Goal: Task Accomplishment & Management: Manage account settings

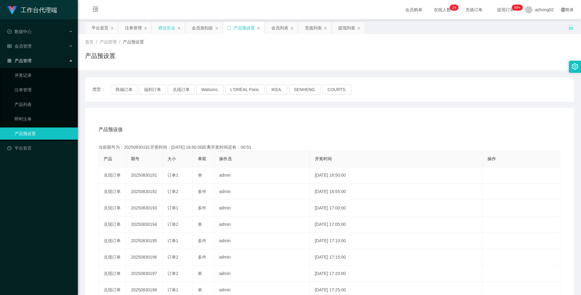
drag, startPoint x: 167, startPoint y: 29, endPoint x: 162, endPoint y: 30, distance: 4.9
click at [164, 30] on div "赠送彩金" at bounding box center [166, 28] width 17 height 12
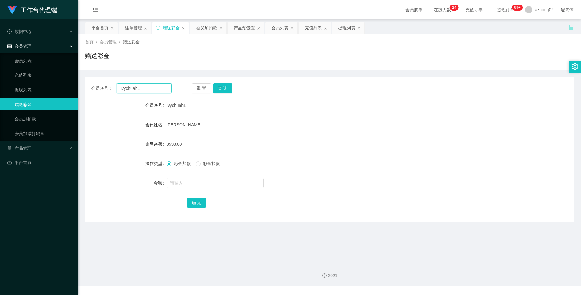
drag, startPoint x: 143, startPoint y: 91, endPoint x: 110, endPoint y: 88, distance: 33.0
click at [112, 87] on div "会员账号： Ivychuah1" at bounding box center [131, 89] width 81 height 10
paste input "0175754992"
type input "0175754992"
click at [228, 87] on button "查 询" at bounding box center [222, 89] width 19 height 10
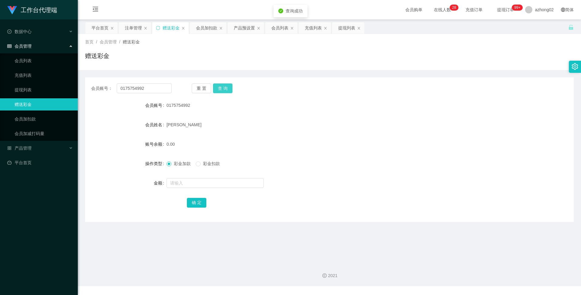
click at [228, 87] on button "查 询" at bounding box center [222, 89] width 19 height 10
click at [193, 185] on input "text" at bounding box center [215, 183] width 97 height 10
type input "100"
click at [200, 205] on button "确 定" at bounding box center [196, 203] width 19 height 10
click at [242, 26] on div "产品预设置" at bounding box center [244, 28] width 21 height 12
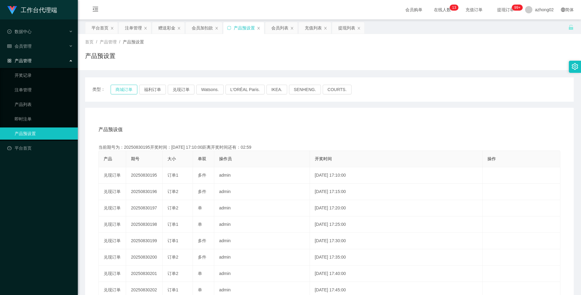
click at [129, 90] on button "商城订单" at bounding box center [124, 90] width 27 height 10
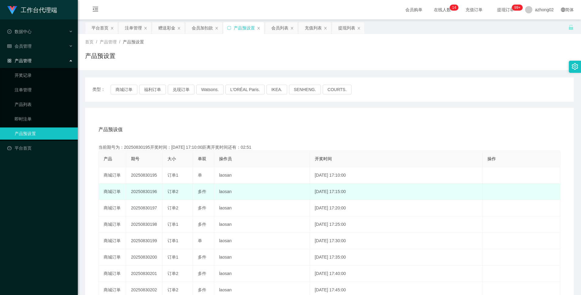
click at [142, 192] on td "20250830196" at bounding box center [144, 192] width 36 height 16
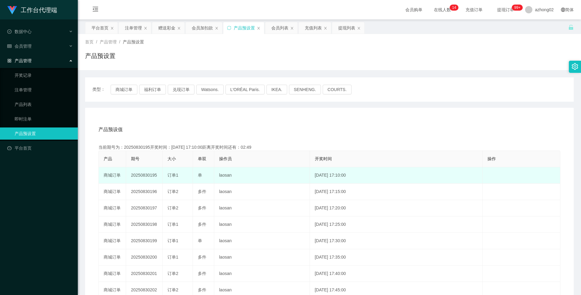
drag, startPoint x: 142, startPoint y: 192, endPoint x: 140, endPoint y: 176, distance: 16.2
click at [140, 176] on td "20250830195" at bounding box center [144, 175] width 36 height 16
drag, startPoint x: 140, startPoint y: 176, endPoint x: 143, endPoint y: 174, distance: 3.3
click at [143, 174] on td "20250830195" at bounding box center [144, 175] width 36 height 16
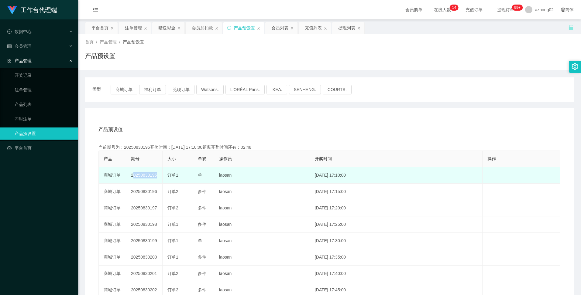
click at [143, 174] on td "20250830195" at bounding box center [144, 175] width 36 height 16
copy td "20250830195"
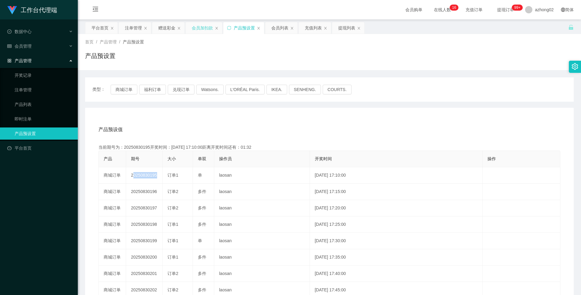
click at [203, 24] on div "会员加扣款" at bounding box center [202, 28] width 21 height 12
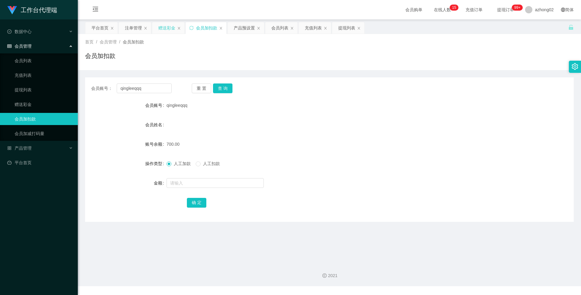
click at [172, 30] on div "赠送彩金" at bounding box center [166, 28] width 17 height 12
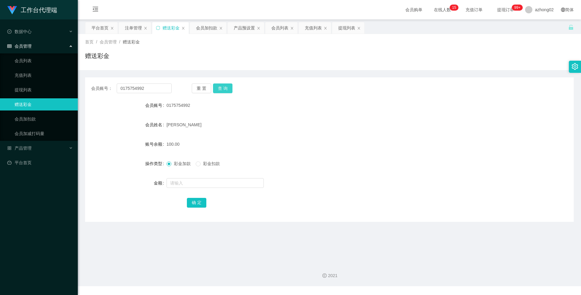
click at [229, 87] on button "查 询" at bounding box center [222, 89] width 19 height 10
click at [228, 88] on button "查 询" at bounding box center [222, 89] width 19 height 10
click at [227, 88] on button "查 询" at bounding box center [222, 89] width 19 height 10
click at [224, 88] on button "查 询" at bounding box center [222, 89] width 19 height 10
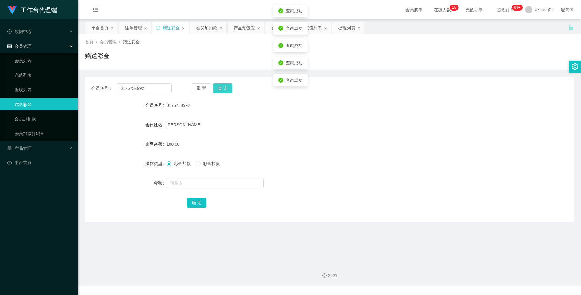
click at [224, 88] on button "查 询" at bounding box center [222, 89] width 19 height 10
click at [222, 88] on button "查 询" at bounding box center [222, 89] width 19 height 10
click at [222, 88] on div "重 置 查 询" at bounding box center [232, 89] width 81 height 10
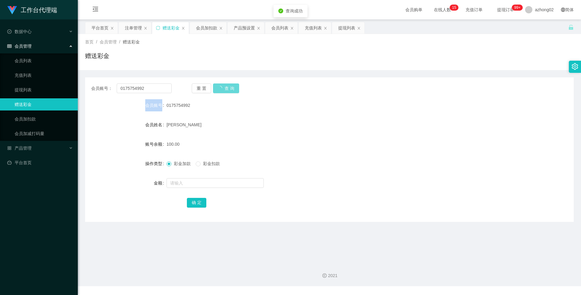
click at [222, 88] on div "重 置 查 询" at bounding box center [232, 89] width 81 height 10
drag, startPoint x: 222, startPoint y: 88, endPoint x: 245, endPoint y: 25, distance: 67.1
click at [245, 25] on div "产品预设置" at bounding box center [244, 28] width 21 height 12
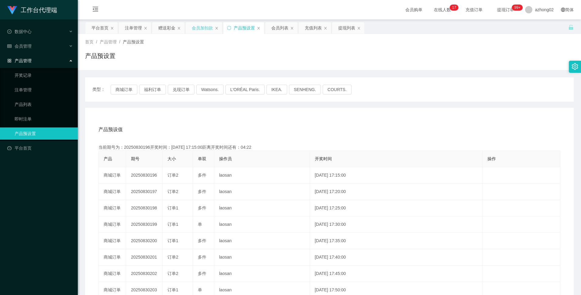
click at [198, 27] on div "会员加扣款" at bounding box center [202, 28] width 21 height 12
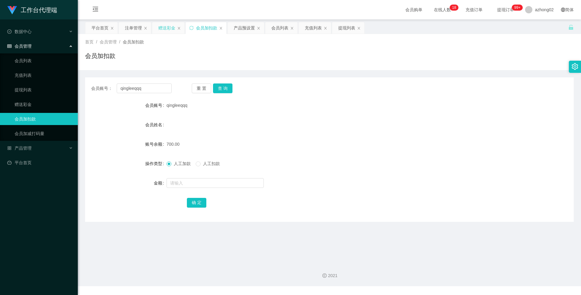
click at [166, 31] on div "赠送彩金" at bounding box center [166, 28] width 17 height 12
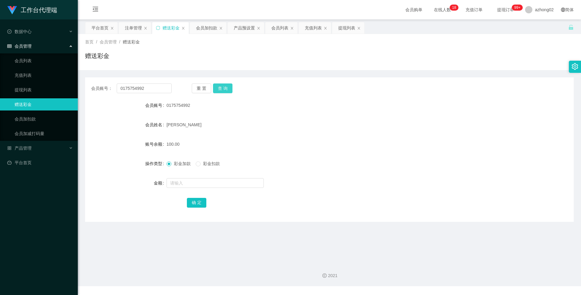
click at [219, 86] on button "查 询" at bounding box center [222, 89] width 19 height 10
click at [219, 86] on button "查 询" at bounding box center [226, 89] width 26 height 10
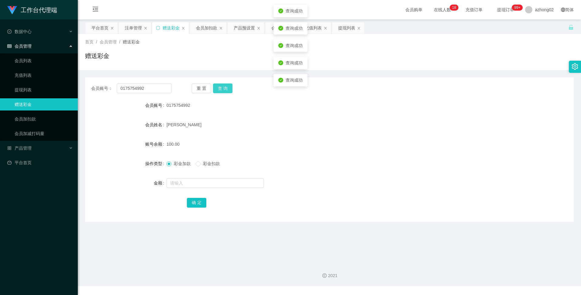
click at [219, 86] on button "查 询" at bounding box center [222, 89] width 19 height 10
click at [222, 87] on button "查 询" at bounding box center [222, 89] width 19 height 10
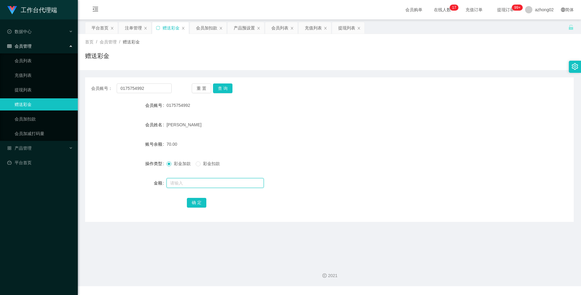
click at [173, 183] on input "text" at bounding box center [215, 183] width 97 height 10
click at [246, 26] on div "产品预设置" at bounding box center [244, 28] width 21 height 12
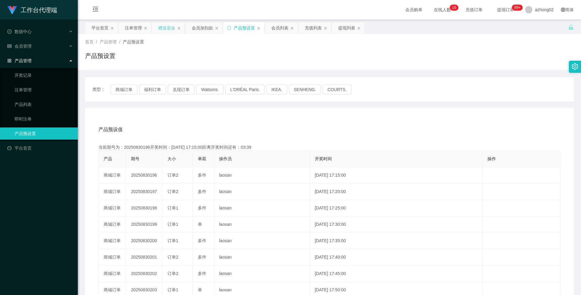
click at [166, 30] on div "赠送彩金" at bounding box center [166, 28] width 17 height 12
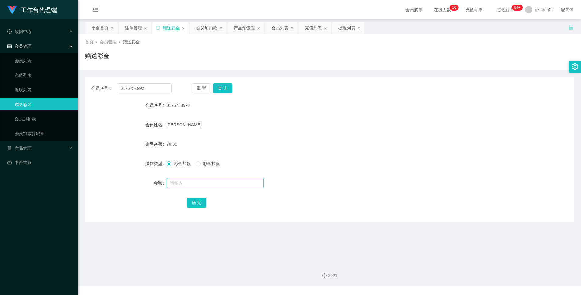
click at [174, 184] on input "text" at bounding box center [215, 183] width 97 height 10
type input "60"
click at [191, 204] on button "确 定" at bounding box center [196, 203] width 19 height 10
click at [246, 27] on div "产品预设置" at bounding box center [244, 28] width 21 height 12
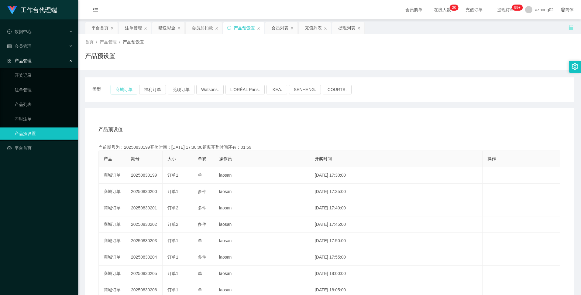
click at [128, 91] on button "商城订单" at bounding box center [124, 90] width 27 height 10
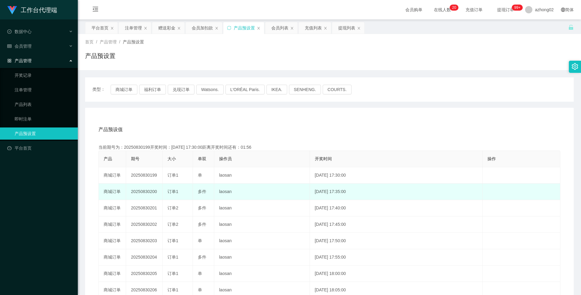
click at [138, 190] on td "20250830200" at bounding box center [144, 192] width 36 height 16
copy td "20250830200"
